Goal: Find specific page/section: Find specific page/section

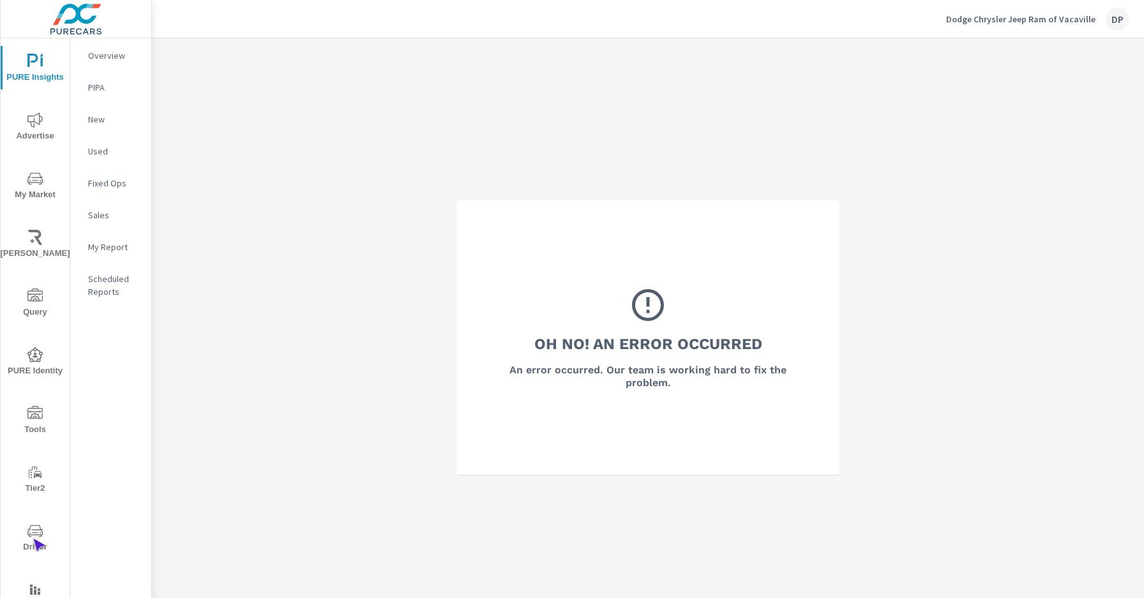
click at [33, 539] on span "Driver" at bounding box center [34, 539] width 61 height 31
